Goal: Information Seeking & Learning: Learn about a topic

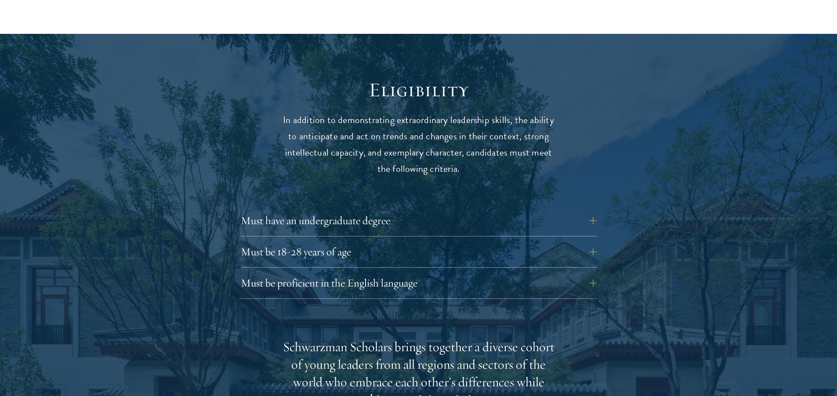
scroll to position [1099, 0]
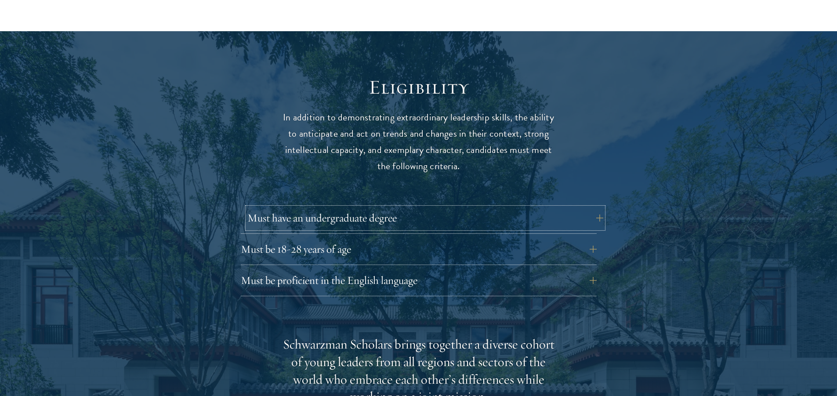
click at [593, 208] on button "Must have an undergraduate degree" at bounding box center [426, 218] width 356 height 21
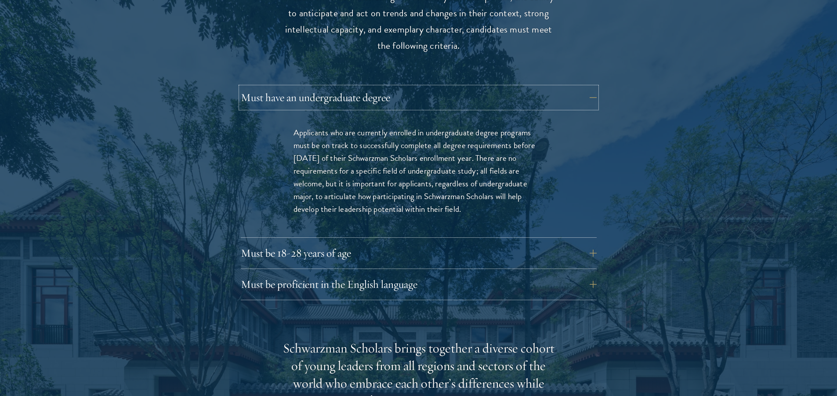
scroll to position [1275, 0]
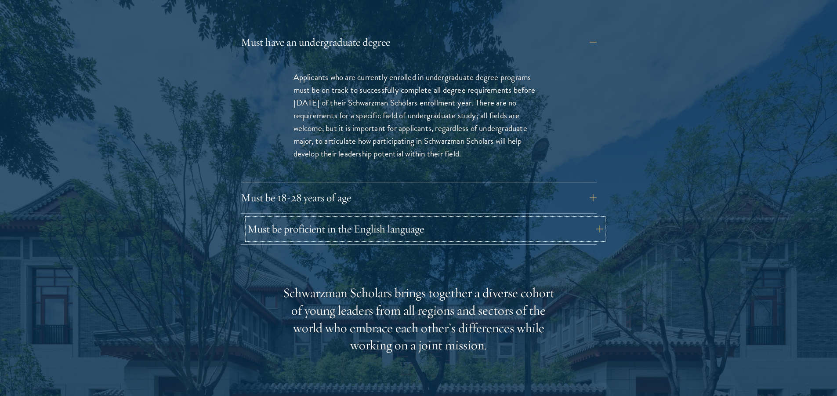
click at [593, 218] on button "Must be proficient in the English language" at bounding box center [426, 228] width 356 height 21
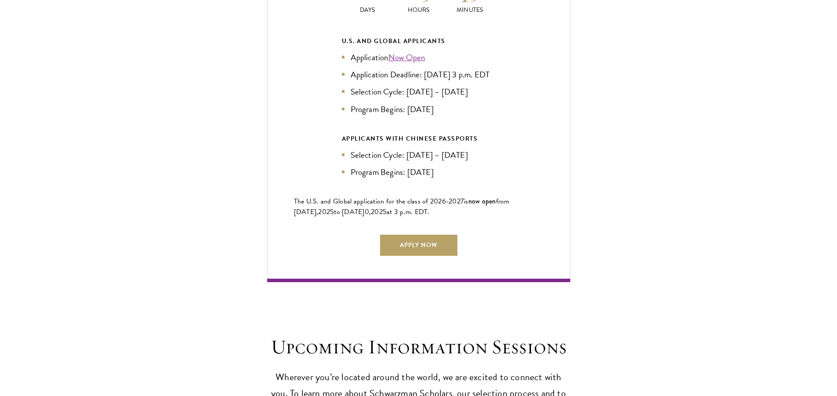
scroll to position [2242, 0]
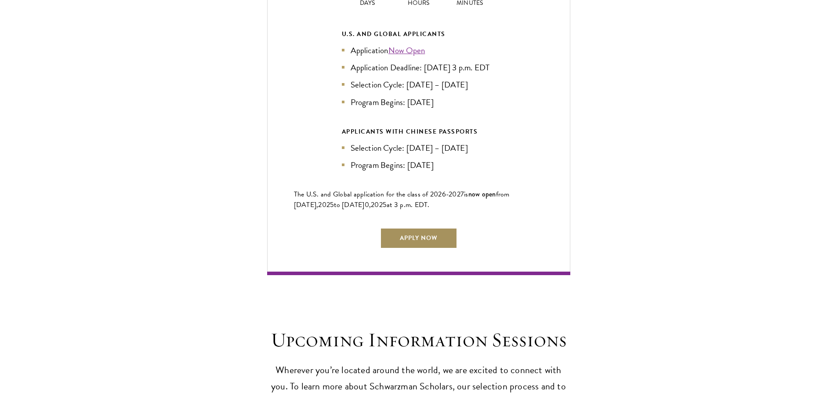
click at [426, 232] on link "Apply Now" at bounding box center [418, 238] width 77 height 21
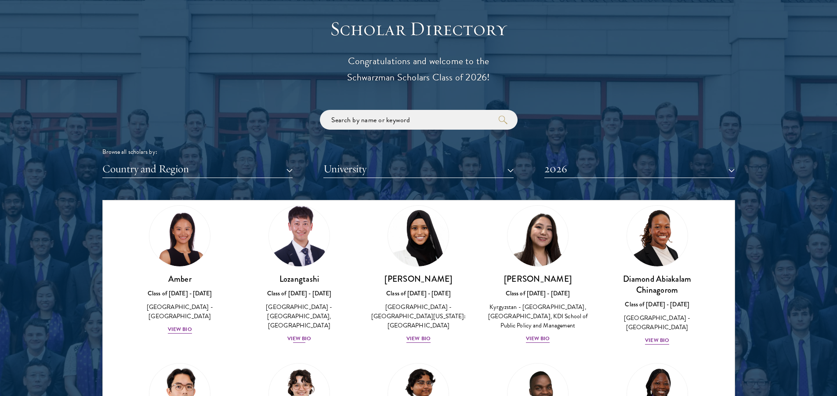
scroll to position [88, 0]
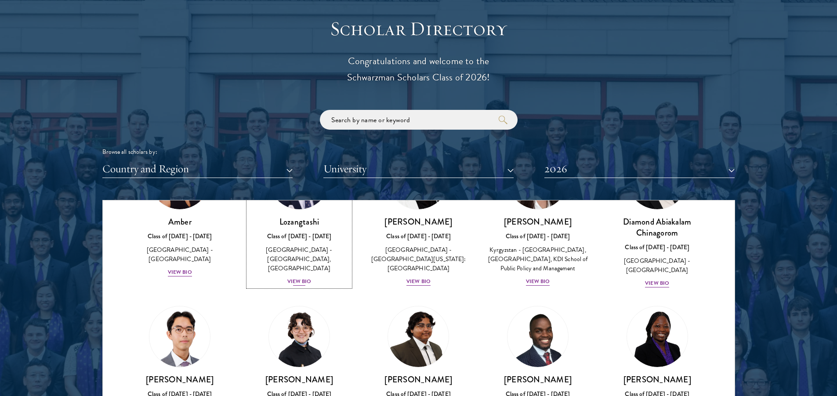
click at [298, 277] on div "View Bio" at bounding box center [300, 281] width 24 height 8
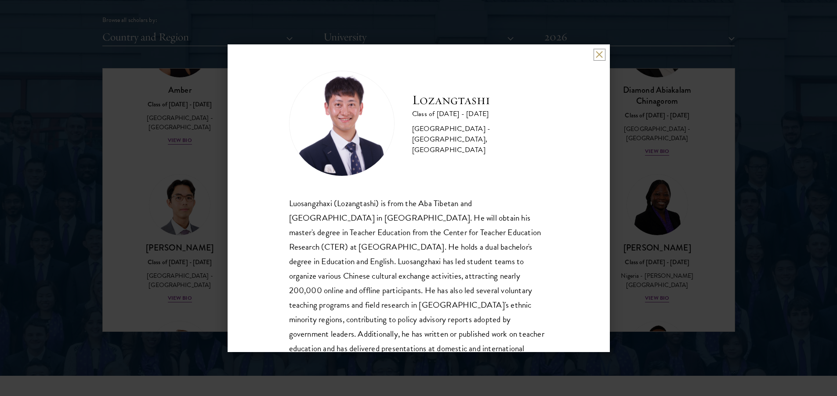
click at [603, 56] on button at bounding box center [599, 54] width 7 height 7
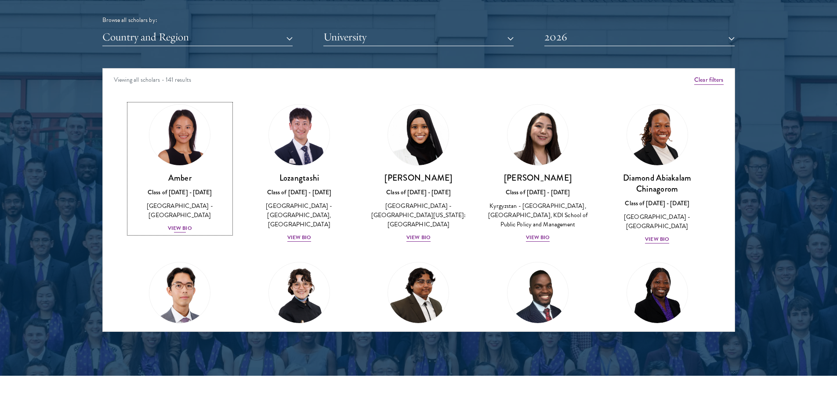
click at [175, 224] on div "View Bio" at bounding box center [180, 228] width 24 height 8
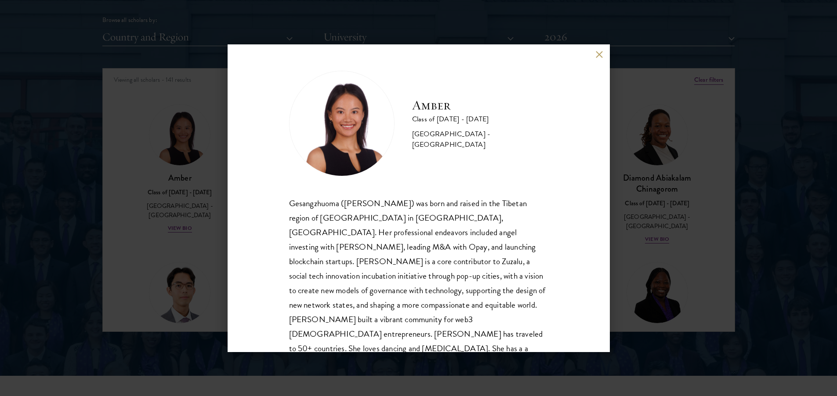
scroll to position [30, 0]
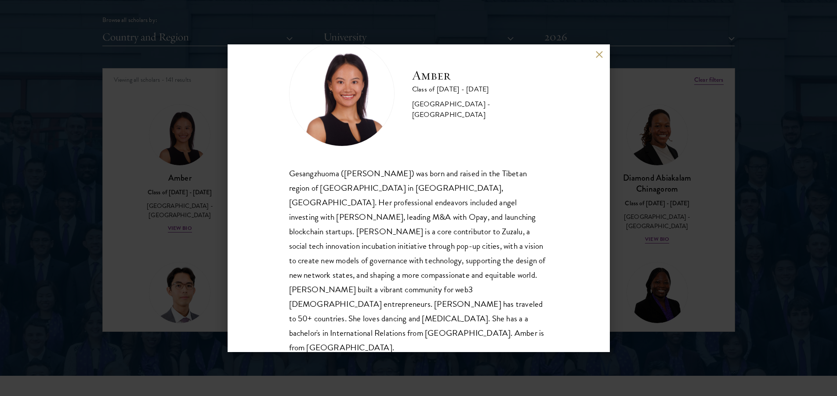
click at [137, 137] on div "Amber Class of 2025 - 2026 China - Peking University Gesangzhuoma (Amber) was b…" at bounding box center [418, 198] width 837 height 396
click at [163, 131] on div "Amber Class of 2025 - 2026 China - Peking University Gesangzhuoma (Amber) was b…" at bounding box center [418, 198] width 837 height 396
click at [595, 57] on div "Scholar Directory Congratulations and welcome to the Schwarzman Scholars Class …" at bounding box center [418, 108] width 633 height 447
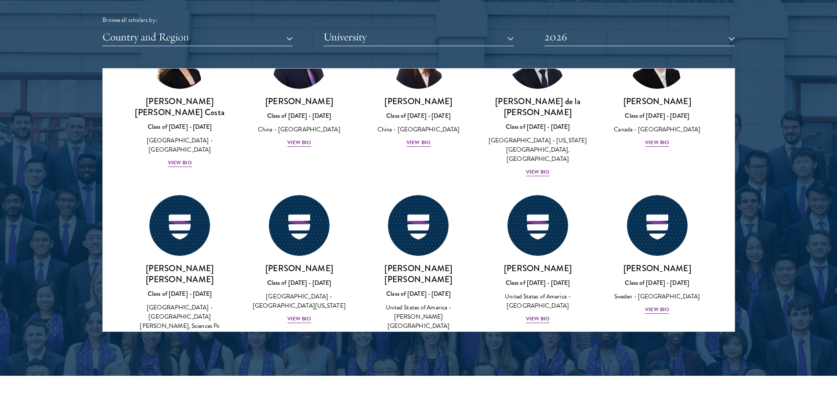
scroll to position [1187, 0]
